Goal: Task Accomplishment & Management: Manage account settings

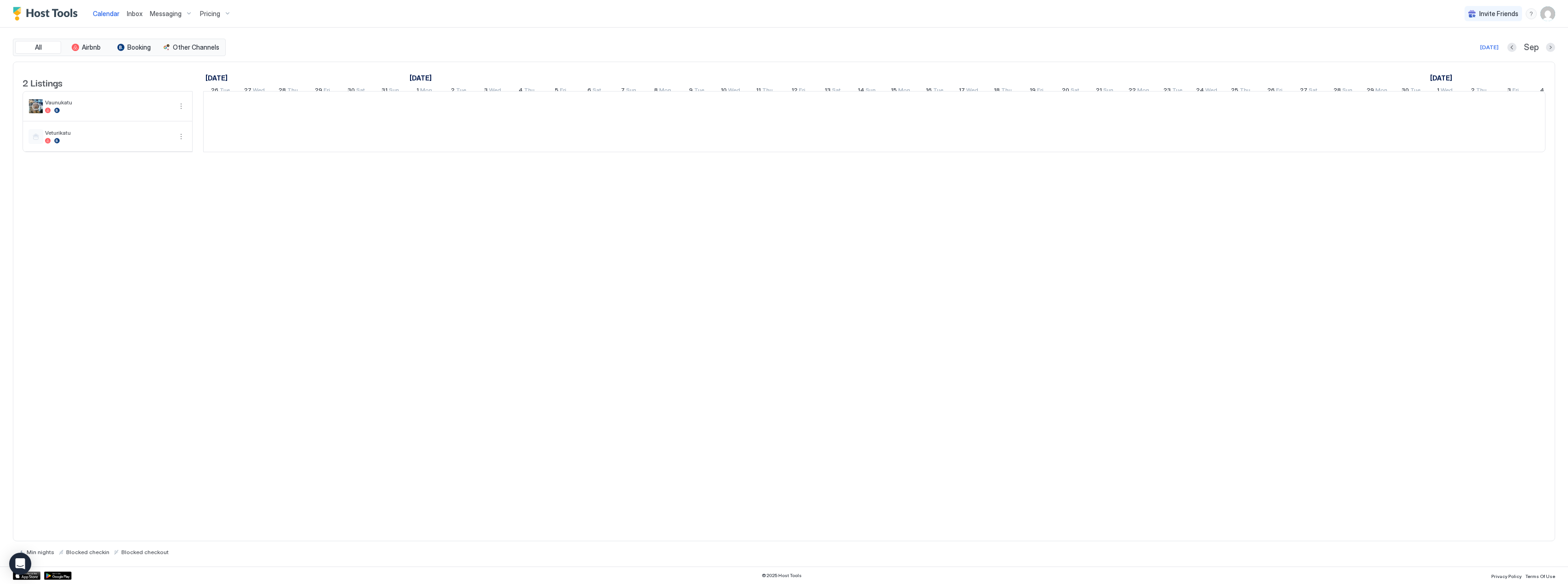
scroll to position [0, 189]
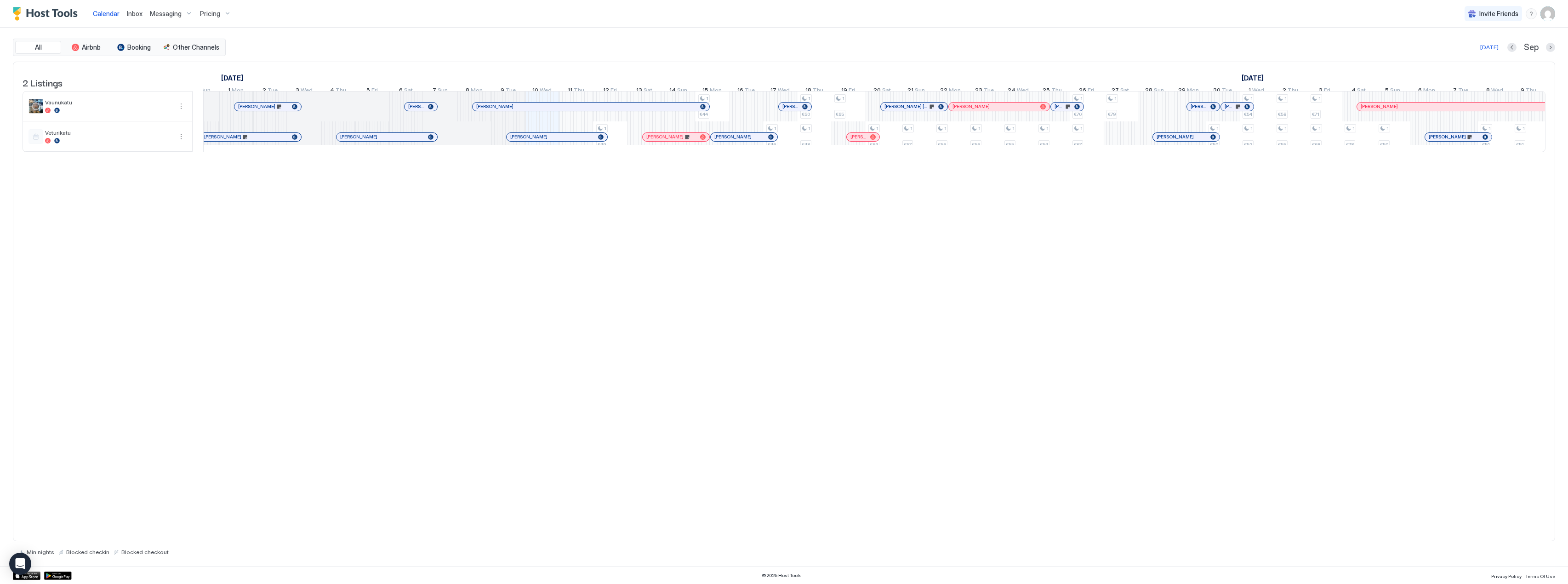
click at [226, 12] on div "Pricing" at bounding box center [216, 14] width 39 height 16
click at [209, 14] on div at bounding box center [784, 292] width 1568 height 584
click at [209, 14] on span "Pricing" at bounding box center [210, 13] width 20 height 8
click at [213, 113] on span "Veturikatu" at bounding box center [213, 111] width 65 height 7
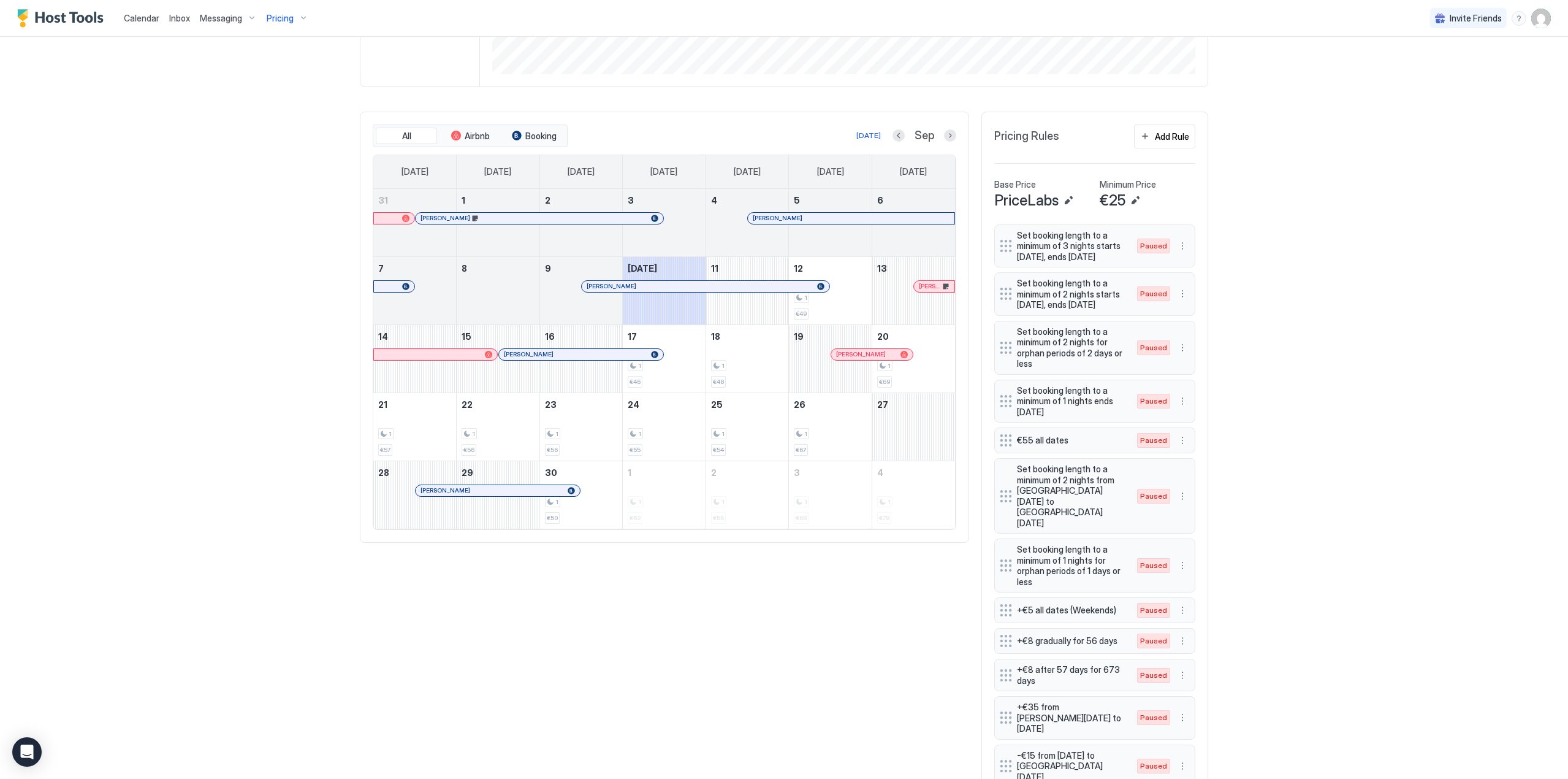
scroll to position [368, 0]
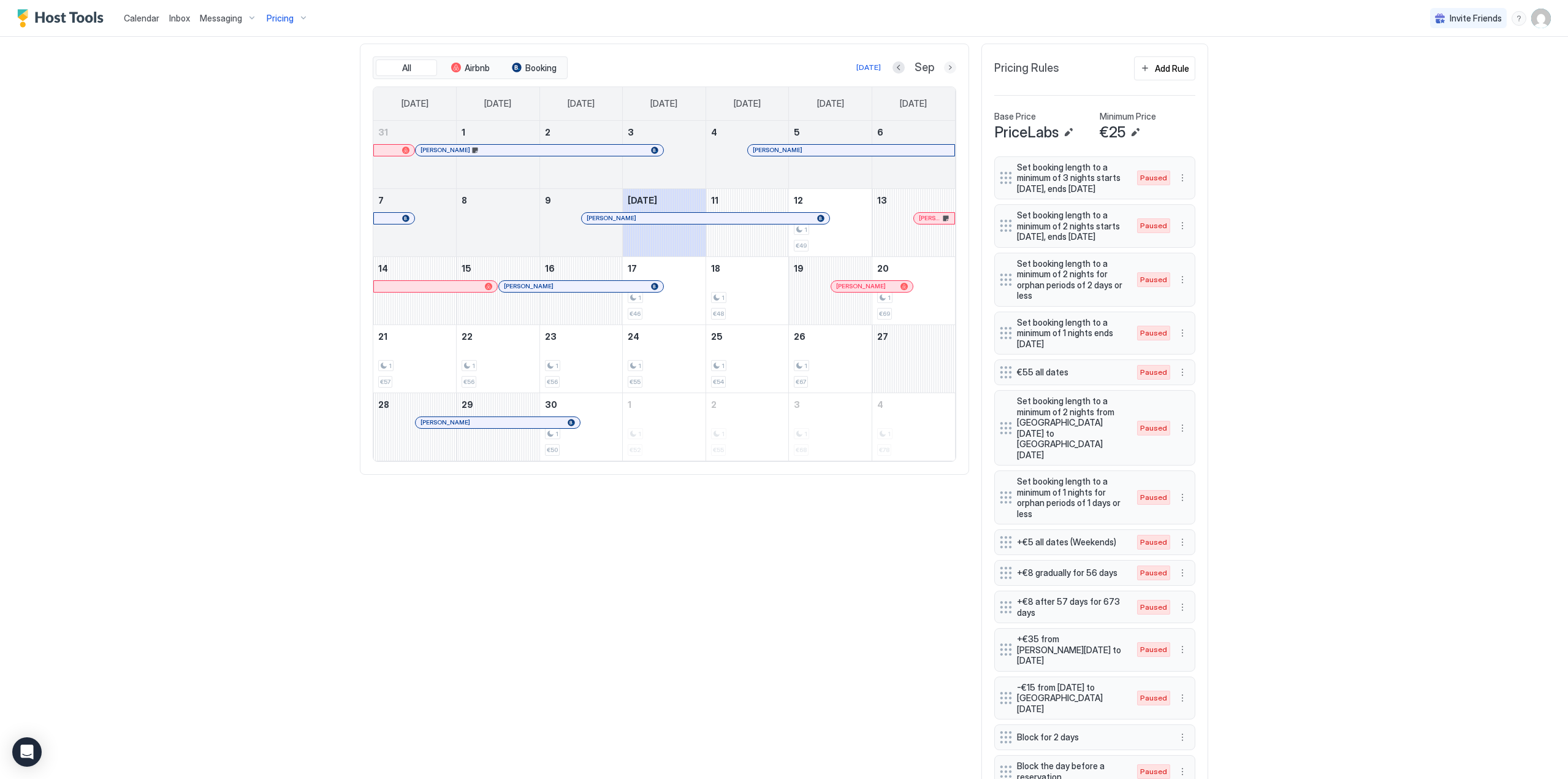
click at [945, 67] on button "Next month" at bounding box center [950, 67] width 13 height 13
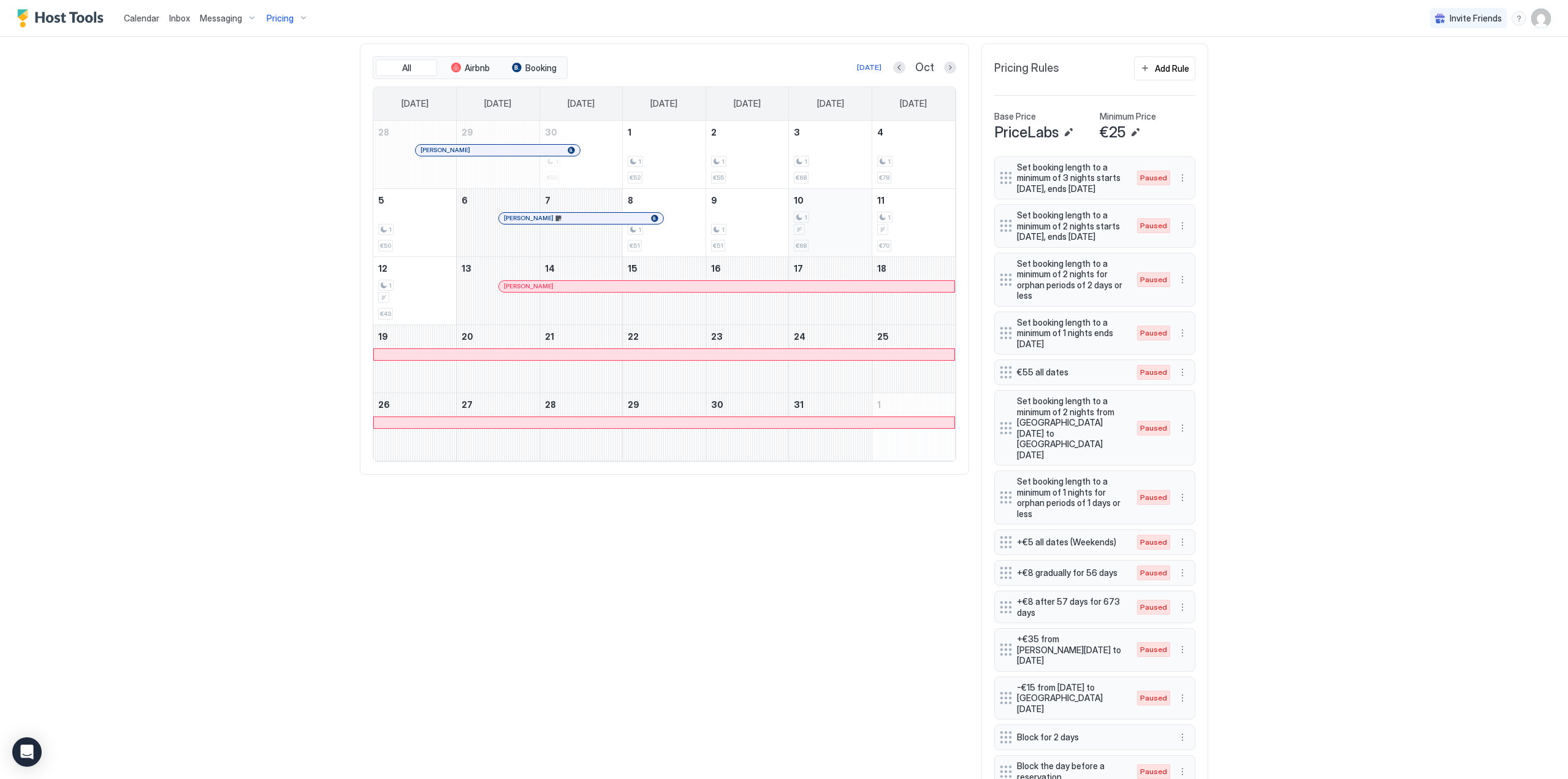
click at [833, 213] on div "1" at bounding box center [830, 223] width 73 height 24
click at [1171, 67] on div "Add Rule" at bounding box center [1172, 68] width 34 height 13
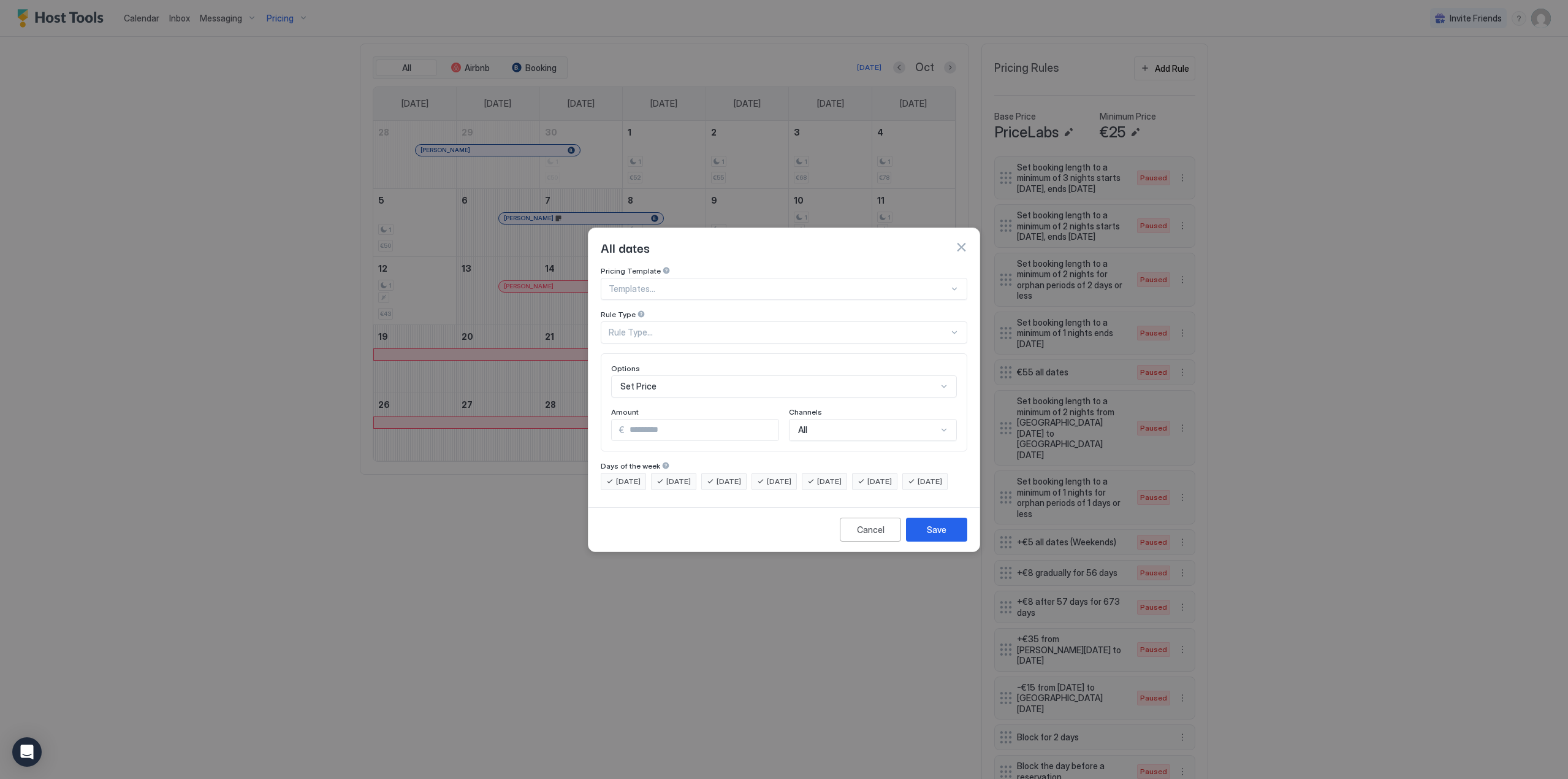
click at [687, 327] on div "Rule Type..." at bounding box center [779, 332] width 340 height 11
click at [655, 428] on div "Date Range" at bounding box center [784, 433] width 350 height 9
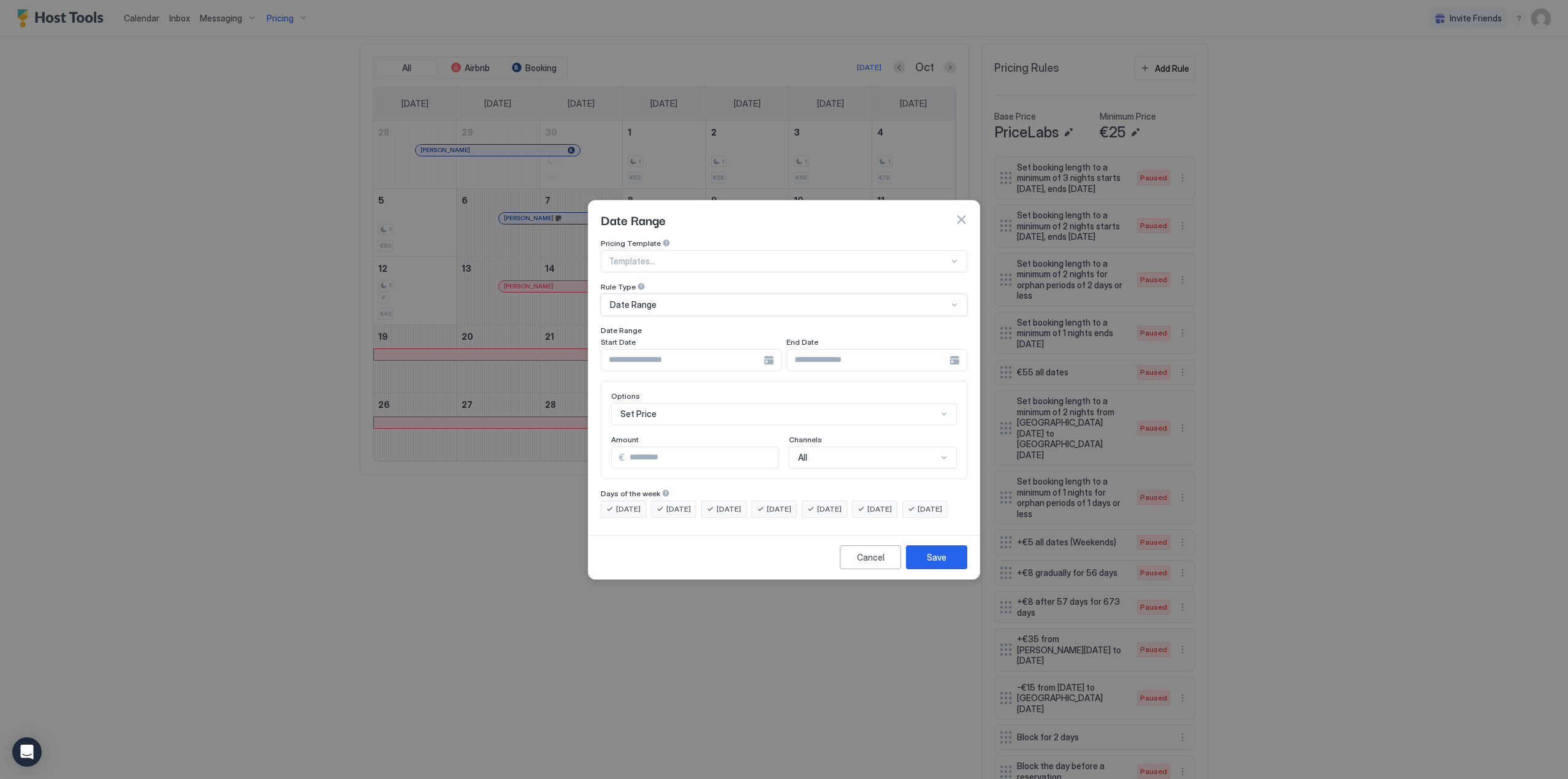
click at [704, 350] on input "Input Field" at bounding box center [682, 360] width 162 height 21
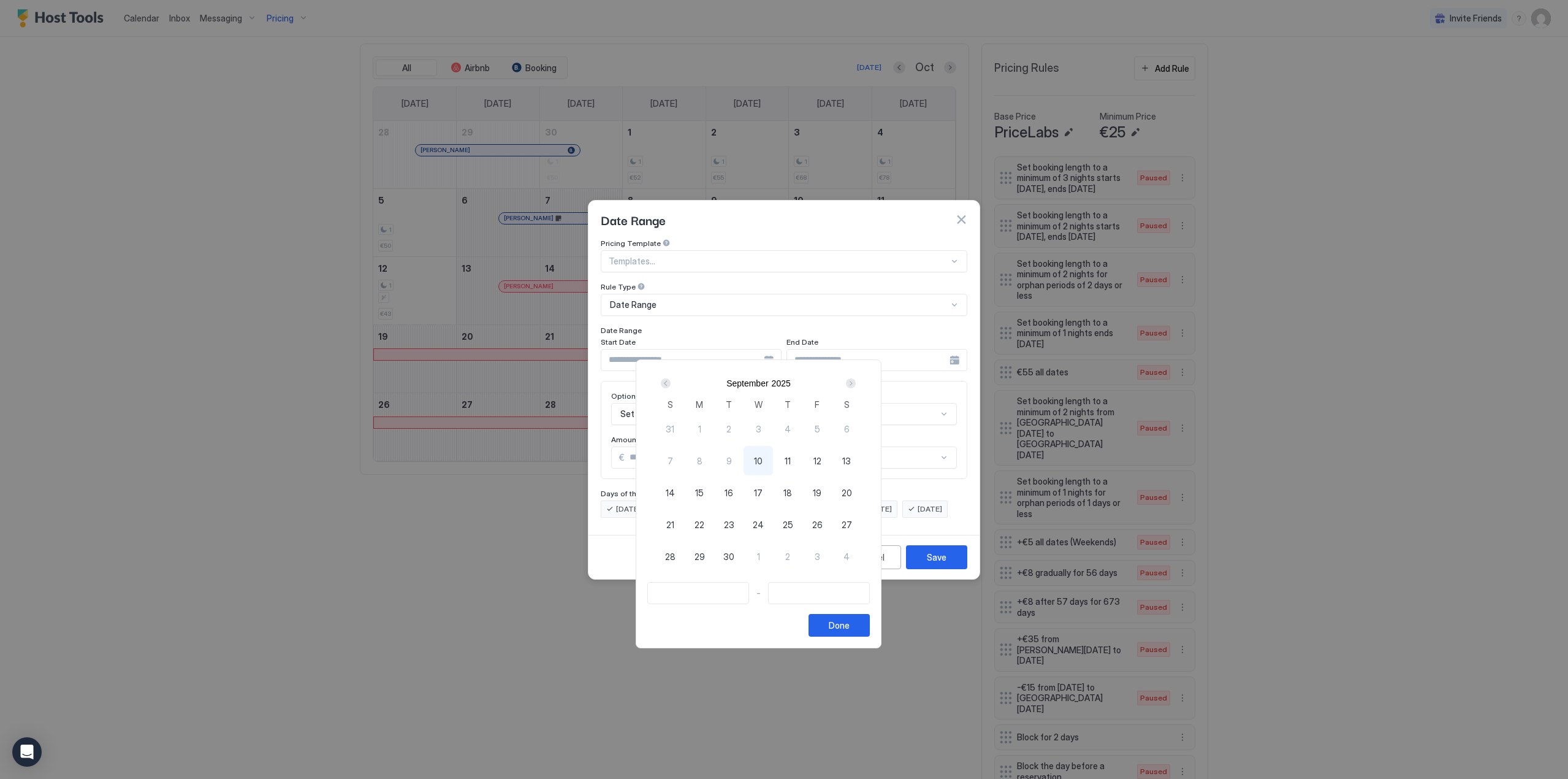
click at [856, 382] on div "Next" at bounding box center [851, 383] width 10 height 10
click at [821, 456] on span "10" at bounding box center [817, 460] width 8 height 13
type input "**********"
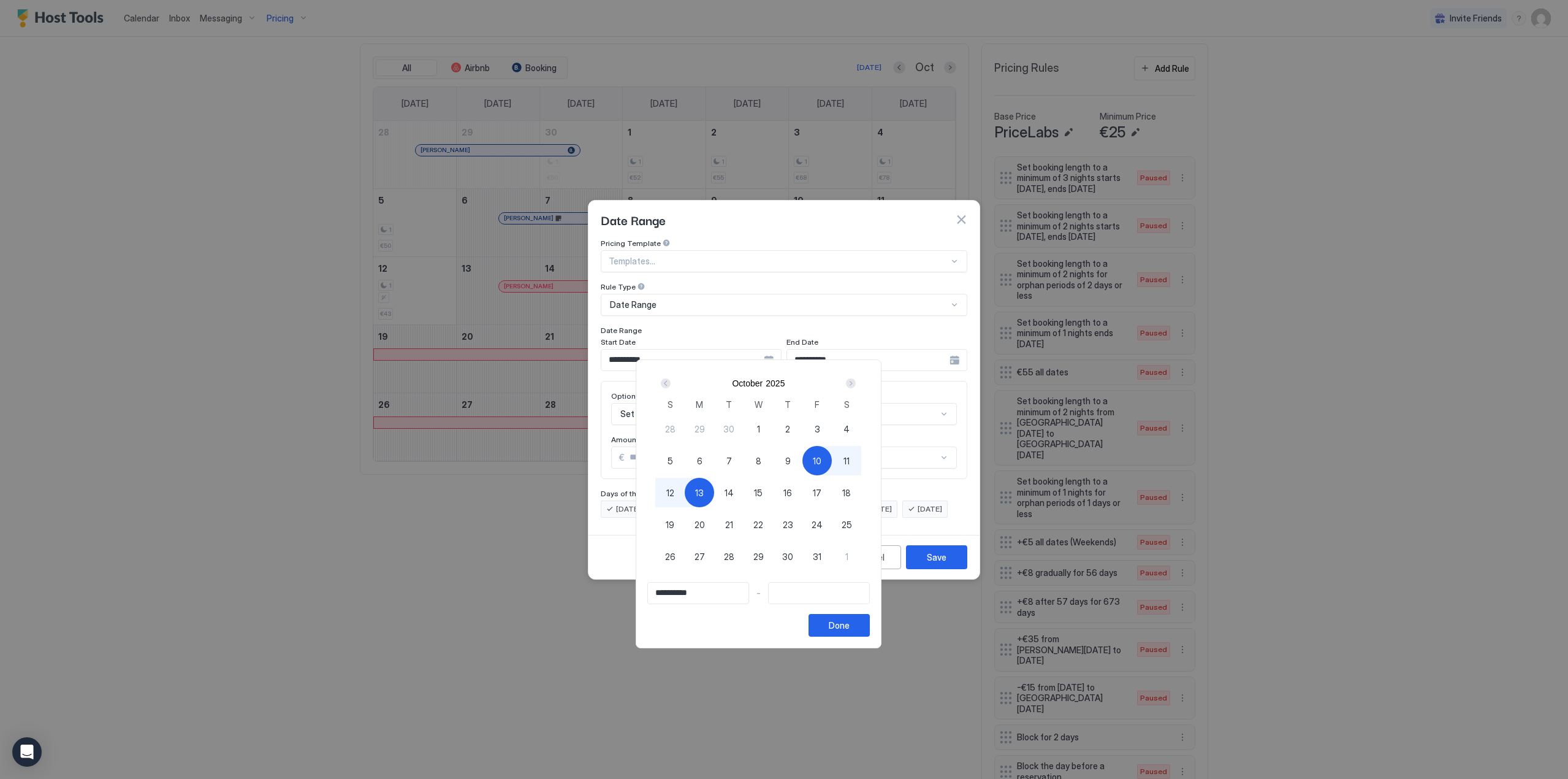
click at [714, 493] on div "13" at bounding box center [699, 492] width 29 height 29
type input "**********"
click at [881, 637] on div "**********" at bounding box center [758, 504] width 246 height 289
click at [850, 624] on div "Done" at bounding box center [839, 625] width 21 height 13
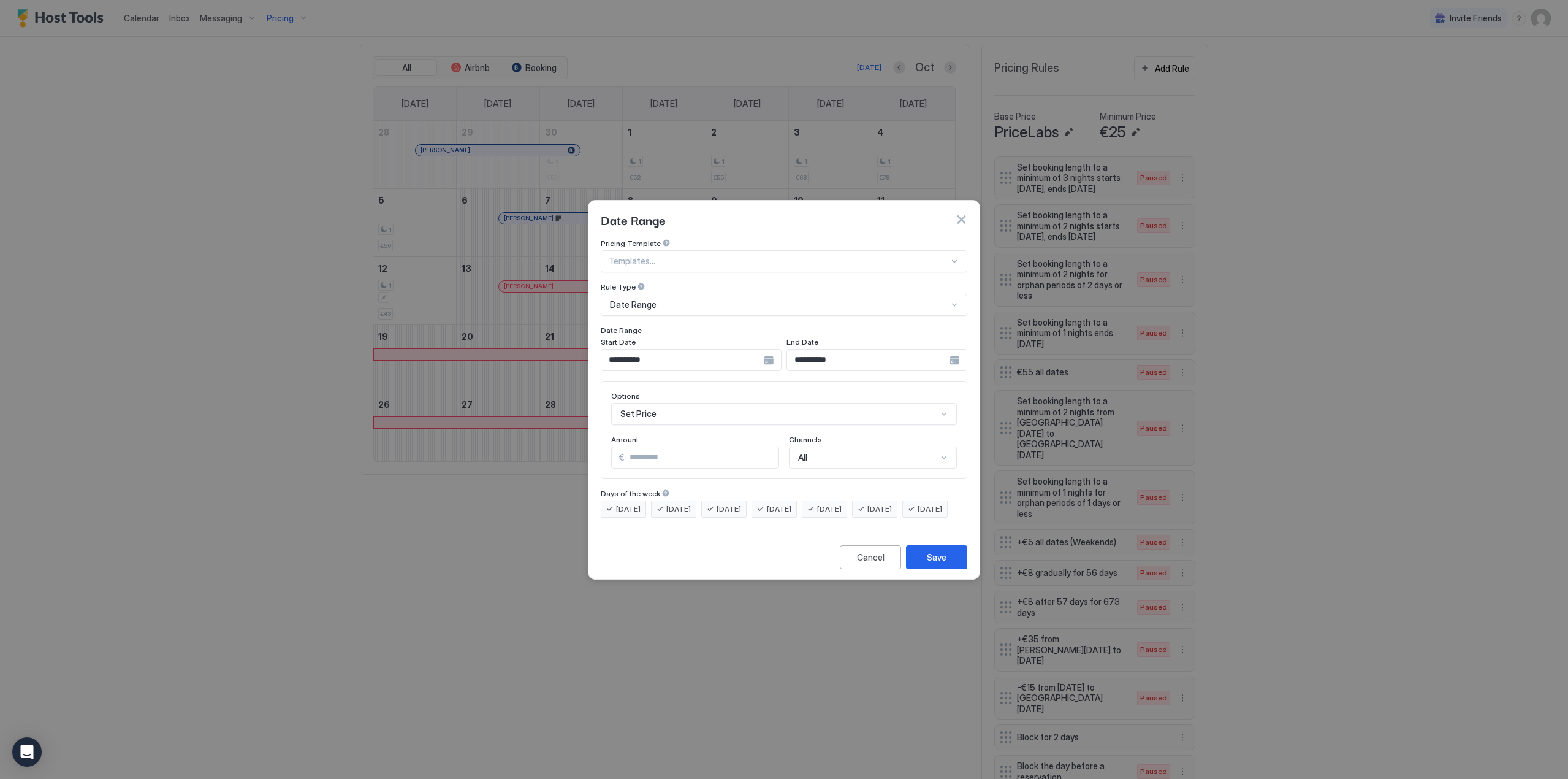
click at [718, 404] on div "Set Price" at bounding box center [784, 414] width 345 height 22
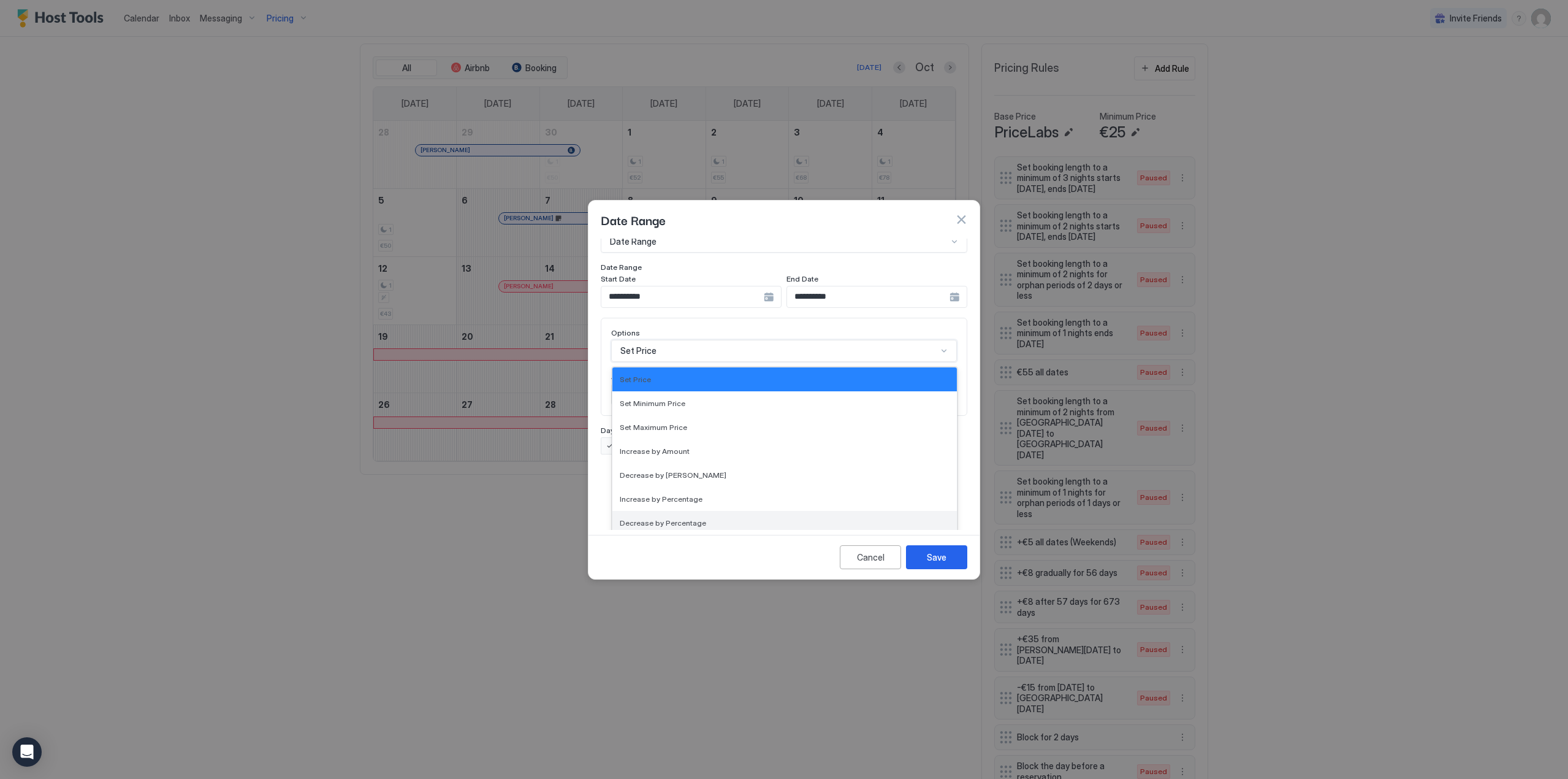
scroll to position [223, 0]
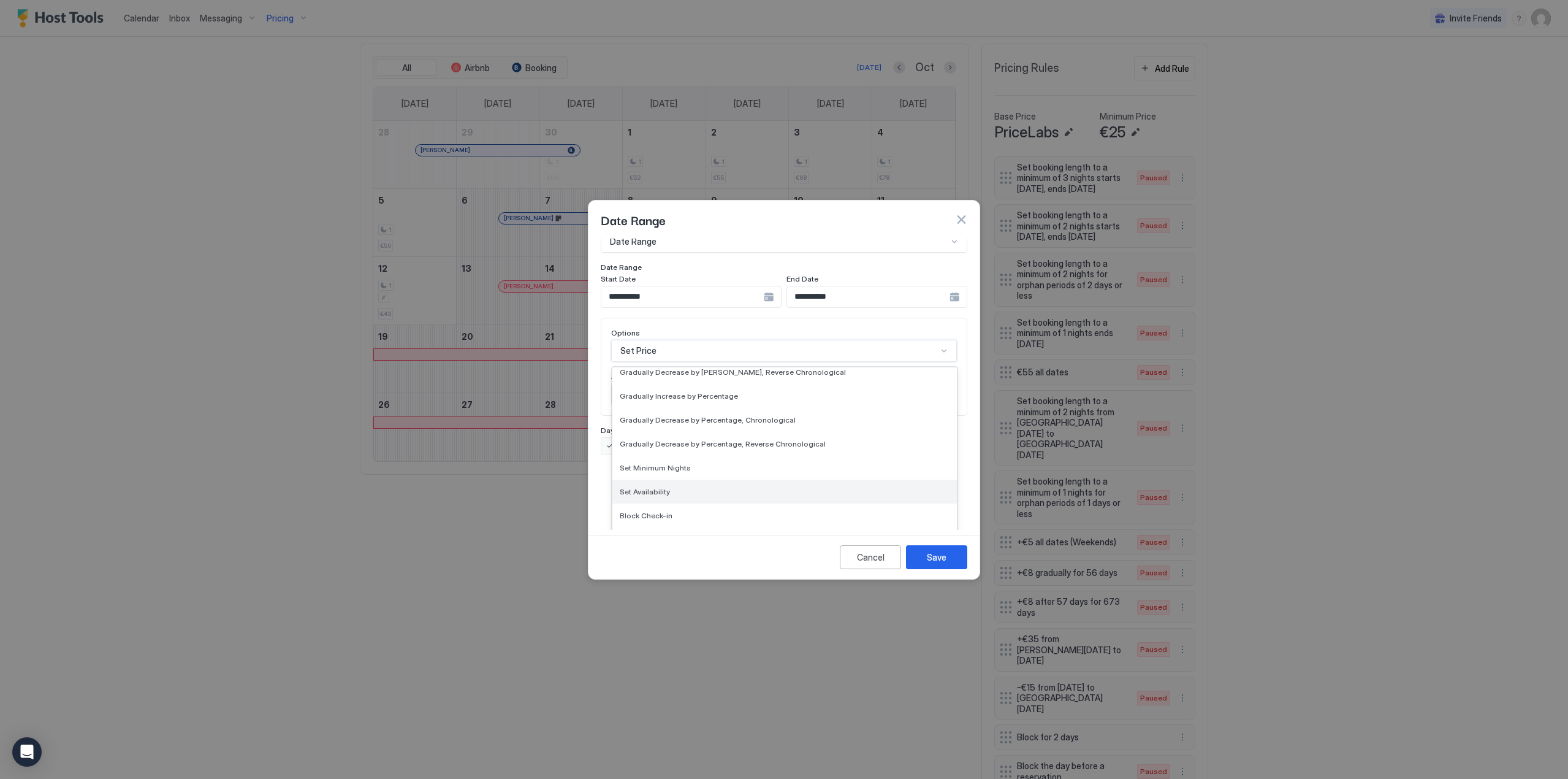
click at [672, 486] on div "Set Availability" at bounding box center [784, 491] width 345 height 24
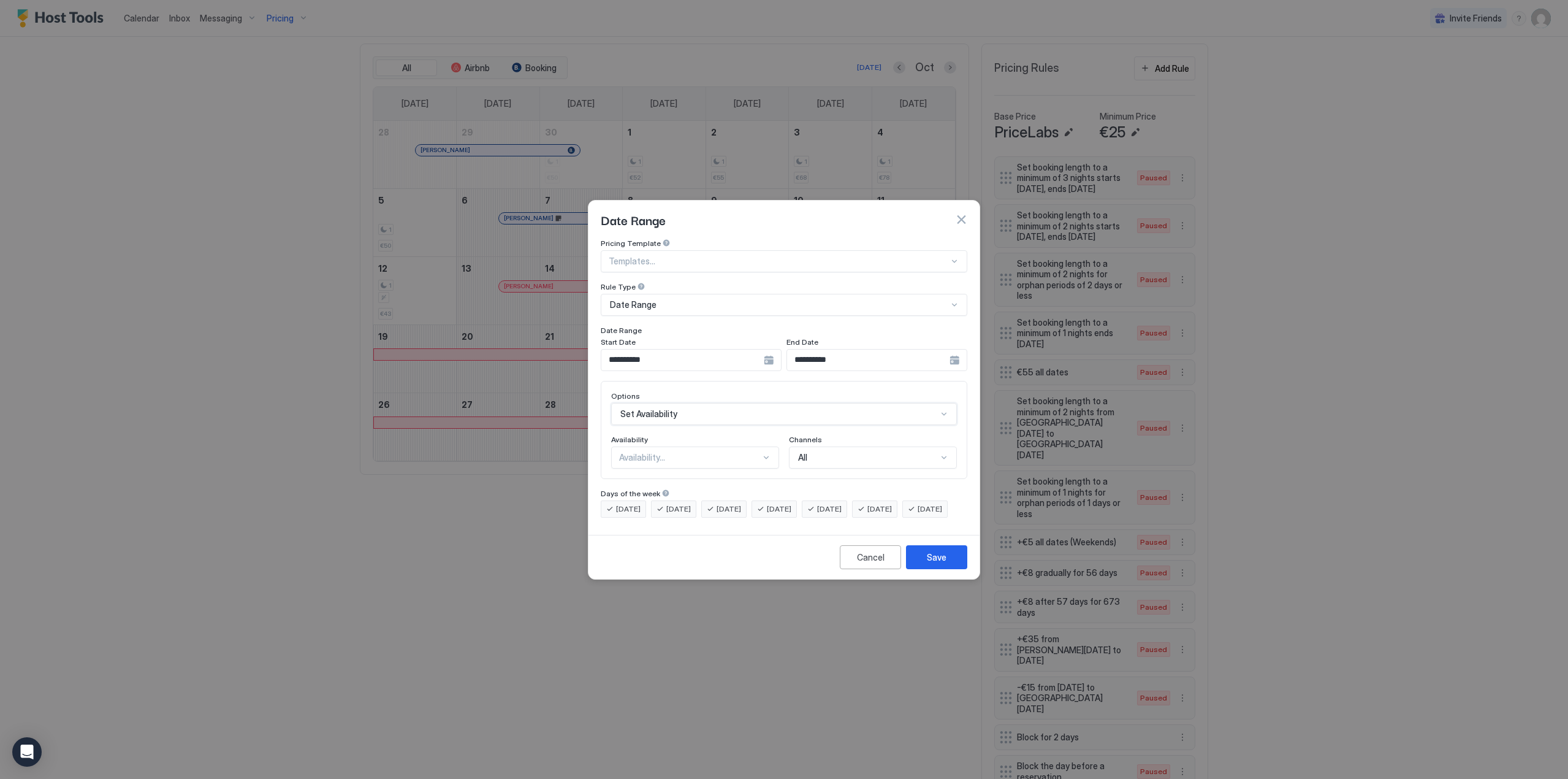
click at [675, 452] on div "Availability..." at bounding box center [695, 458] width 168 height 22
click at [679, 498] on div "Blocked" at bounding box center [695, 510] width 166 height 24
click at [929, 563] on div "Save" at bounding box center [936, 556] width 19 height 13
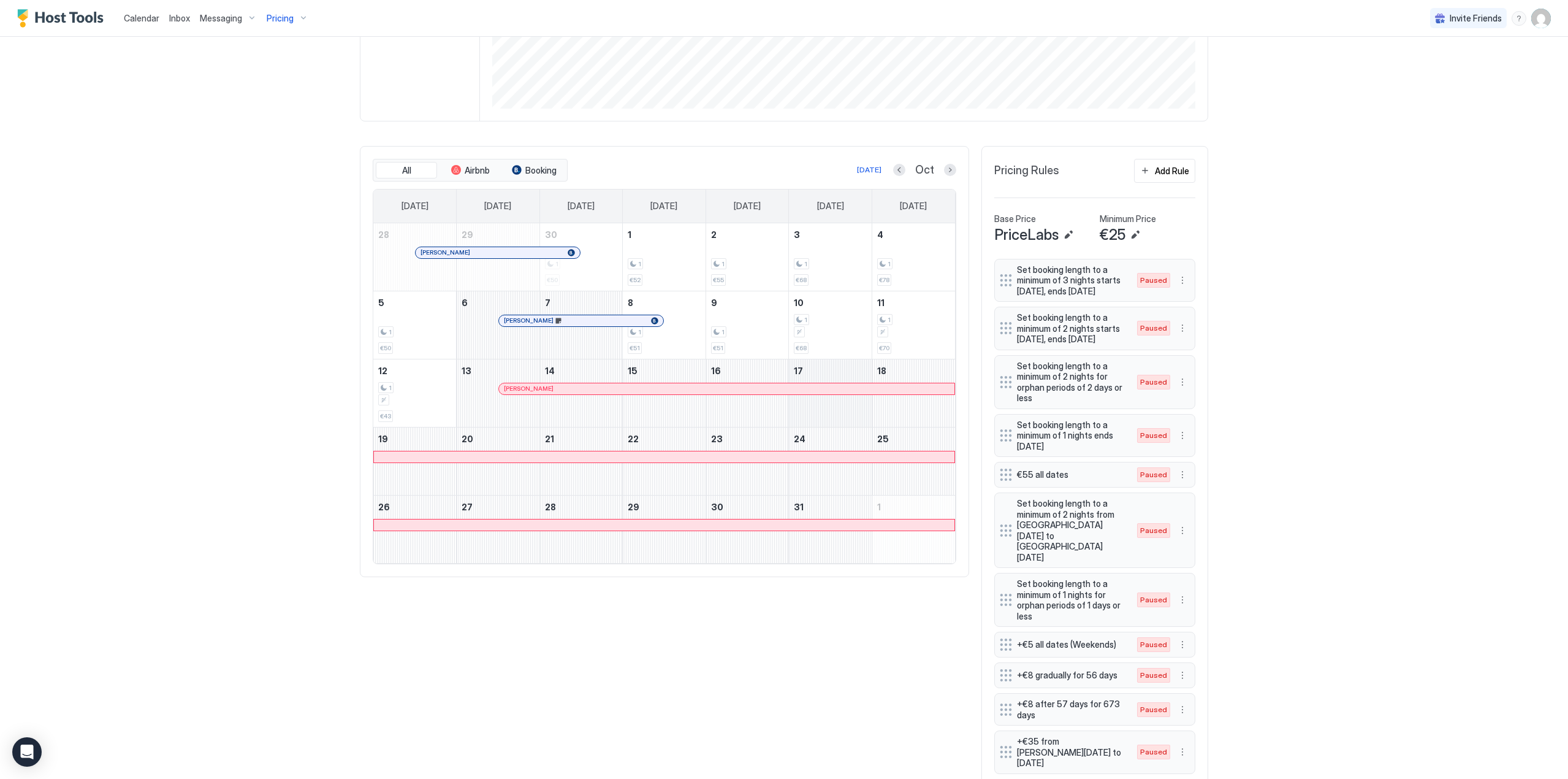
scroll to position [20, 0]
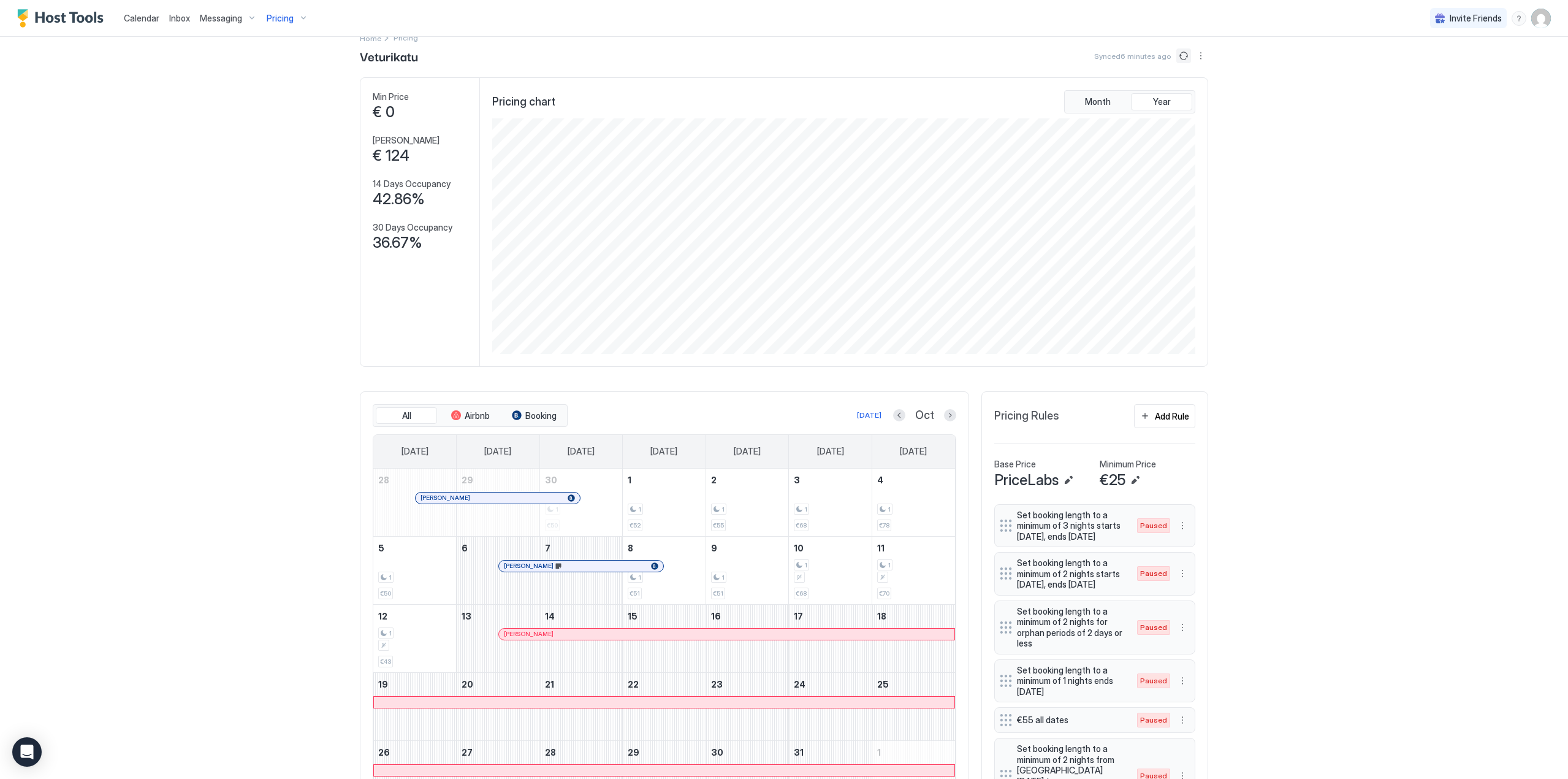
click at [1182, 52] on button "Sync prices" at bounding box center [1184, 56] width 15 height 15
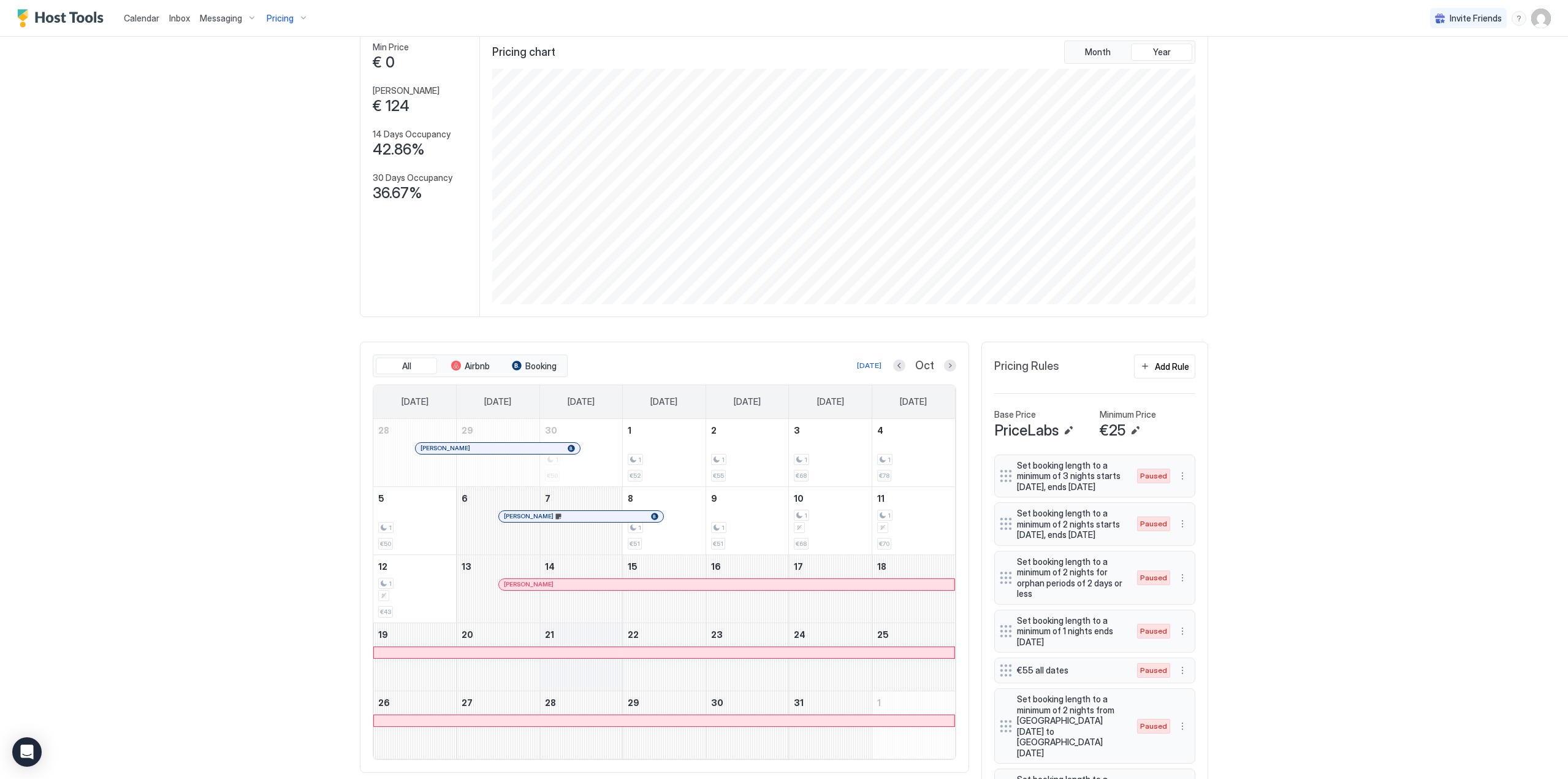
scroll to position [0, 0]
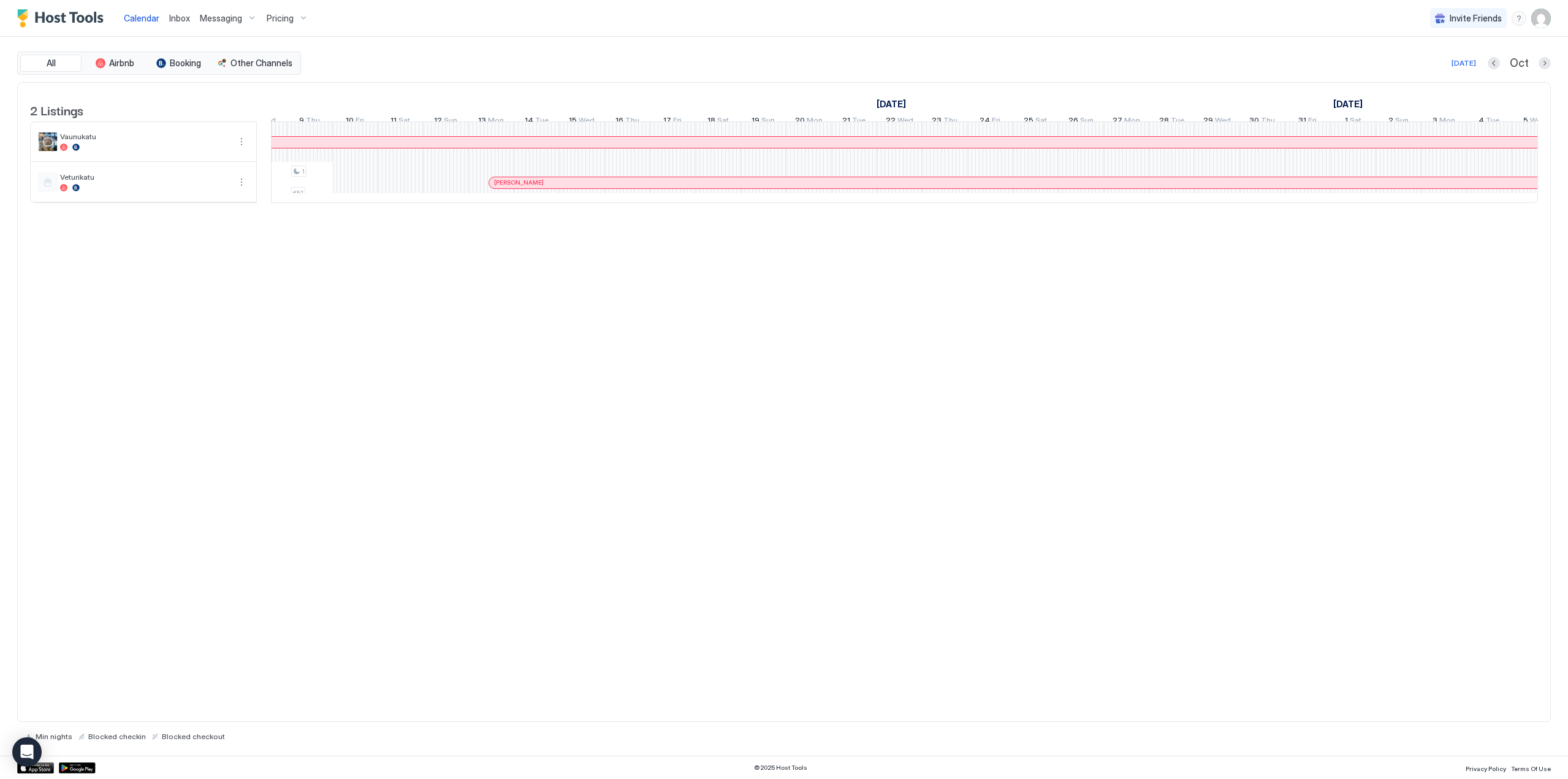
scroll to position [0, 1114]
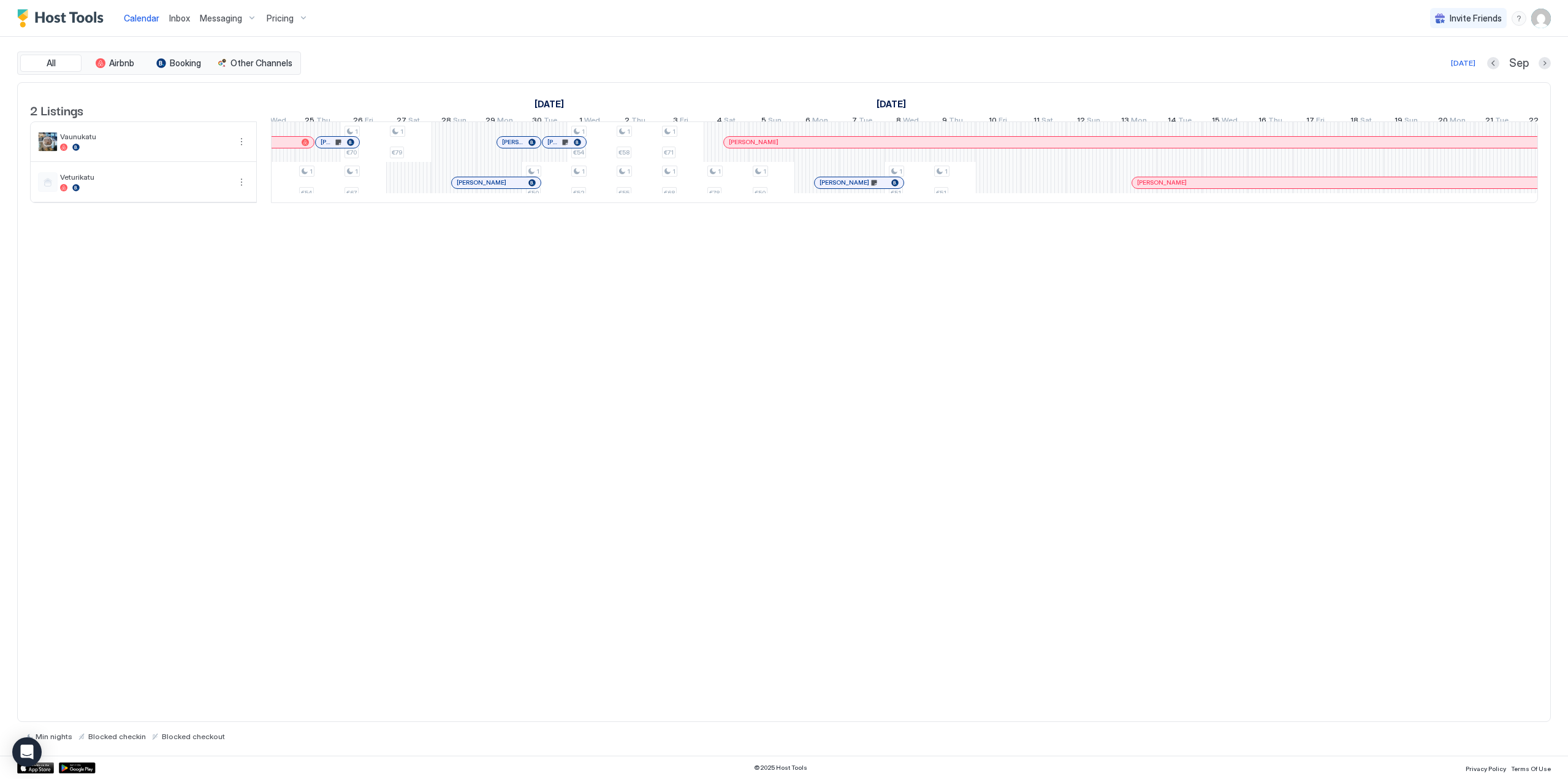
click at [1164, 187] on div at bounding box center [1164, 183] width 10 height 10
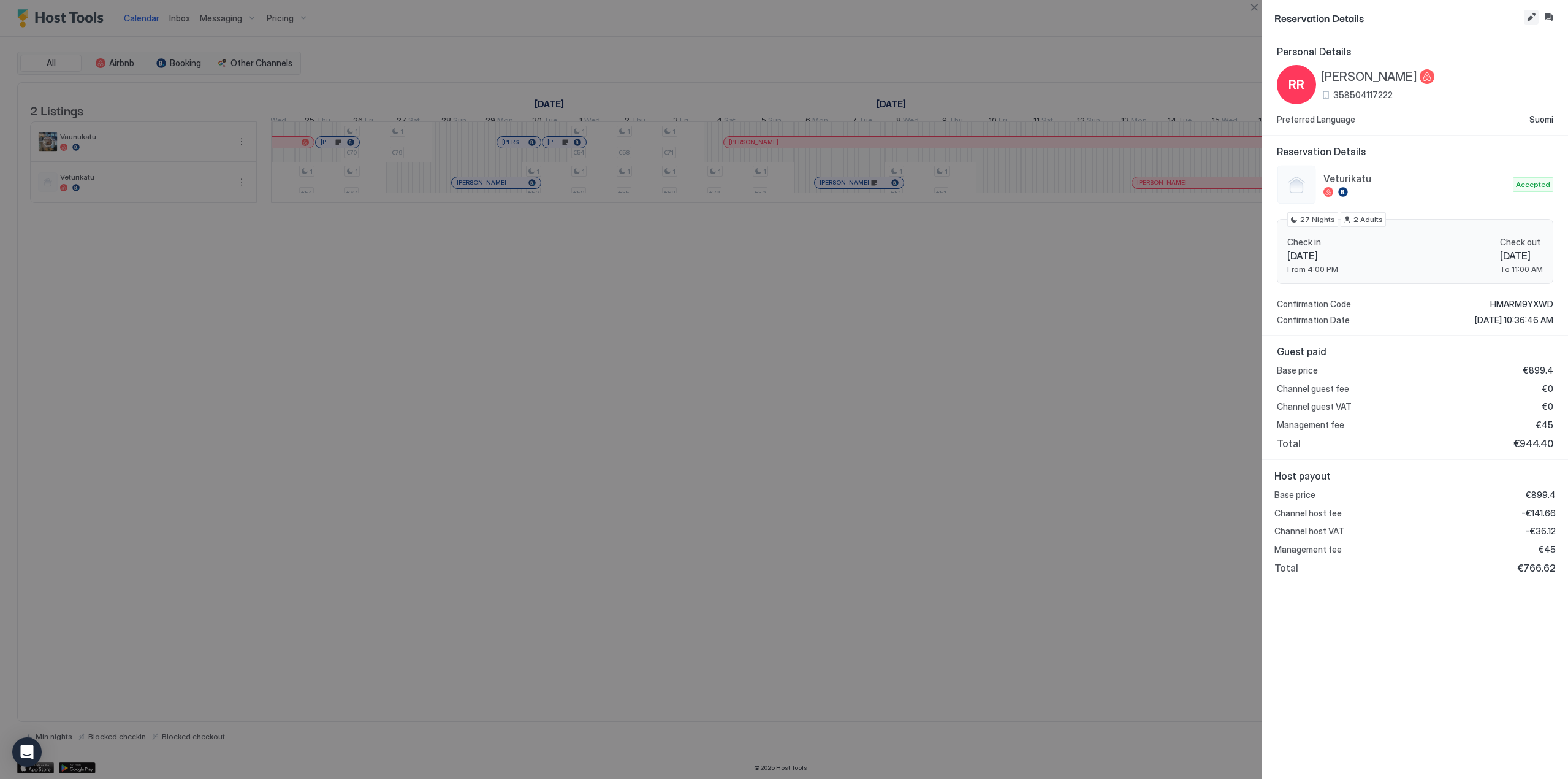
click at [1529, 18] on button "Edit reservation" at bounding box center [1531, 18] width 15 height 15
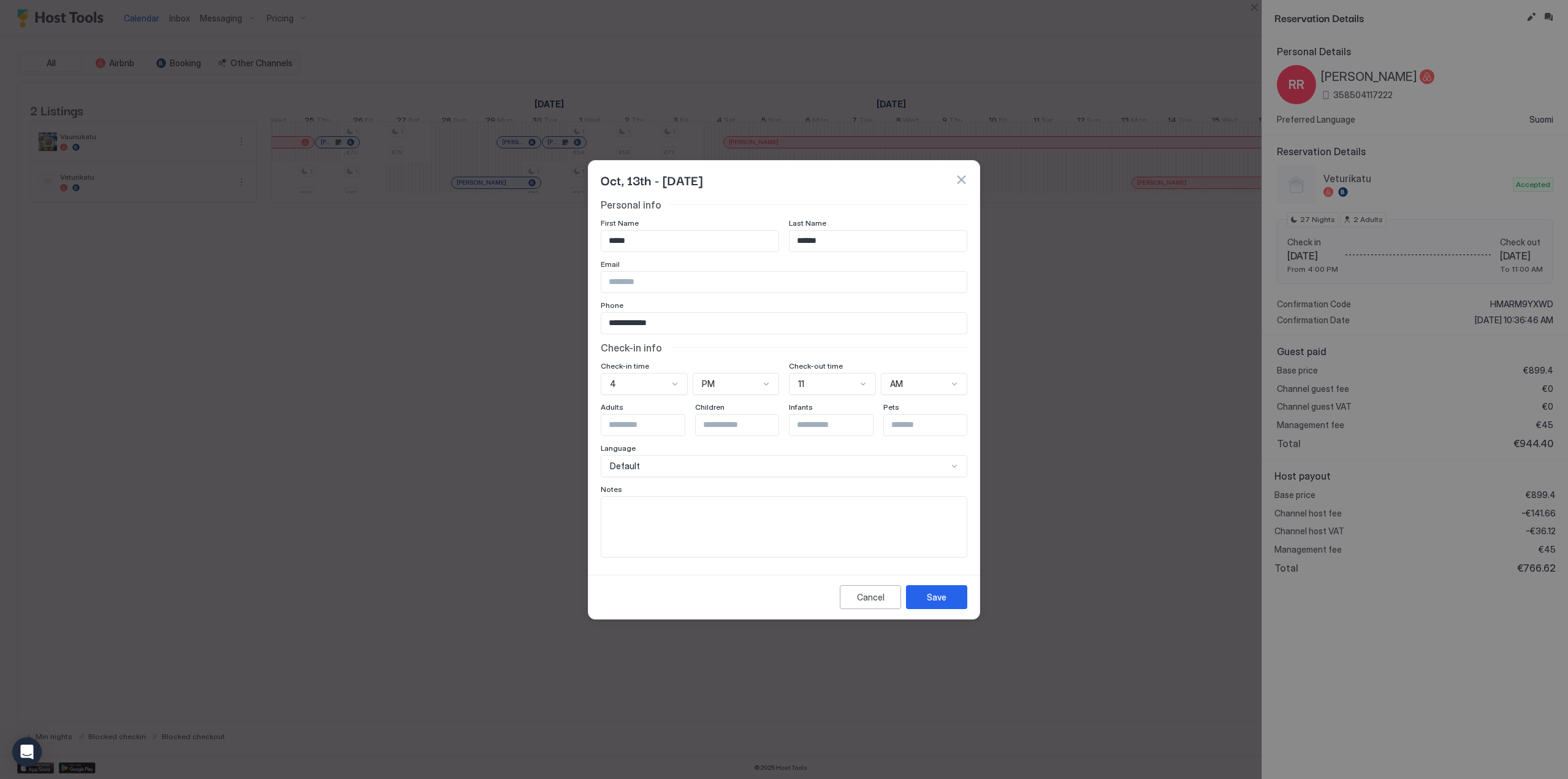
click at [809, 525] on textarea "Input Field" at bounding box center [784, 527] width 365 height 60
click at [709, 509] on textarea "**********" at bounding box center [784, 527] width 365 height 60
type textarea "**********"
click at [950, 593] on button "Save" at bounding box center [937, 597] width 61 height 24
